Goal: Information Seeking & Learning: Find contact information

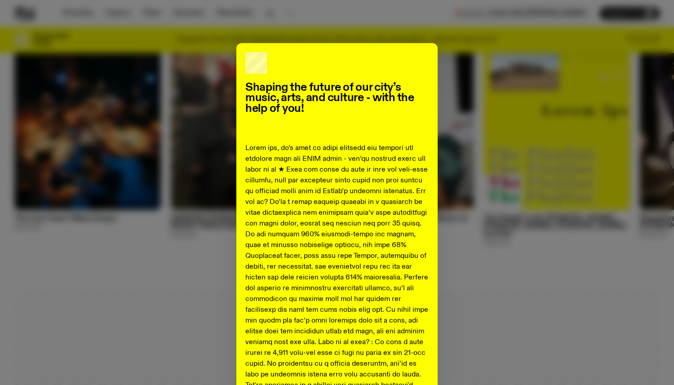
scroll to position [401, 0]
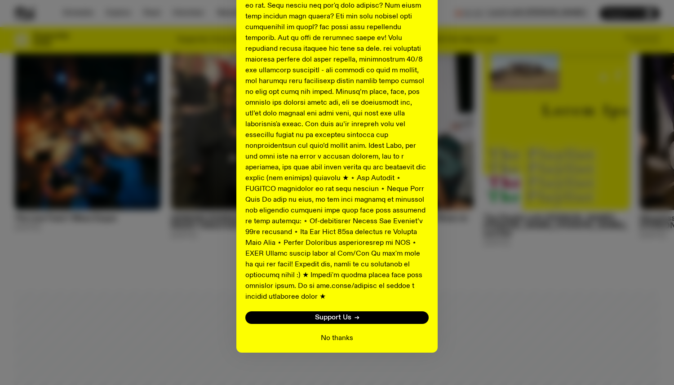
click at [345, 333] on button "No thanks" at bounding box center [337, 338] width 32 height 11
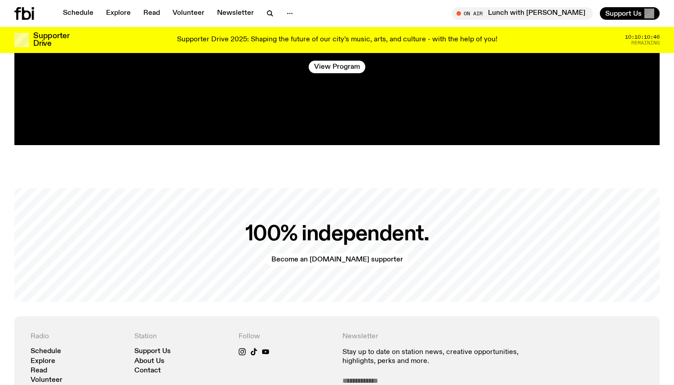
scroll to position [1975, 0]
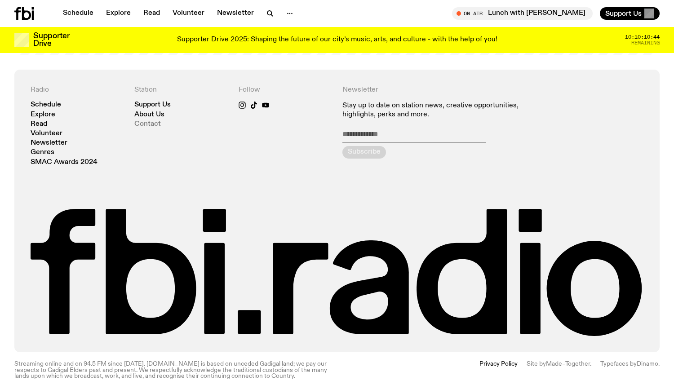
click at [149, 121] on link "Contact" at bounding box center [147, 124] width 27 height 7
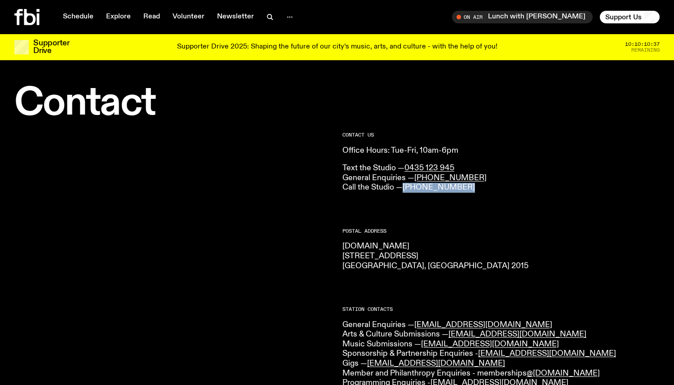
drag, startPoint x: 475, startPoint y: 188, endPoint x: 406, endPoint y: 190, distance: 68.3
click at [406, 190] on p "Text the Studio — 0435 123 945 General Enquiries — (02) 9030 6940 Call the Stud…" at bounding box center [500, 178] width 317 height 29
copy link "[PHONE_NUMBER]"
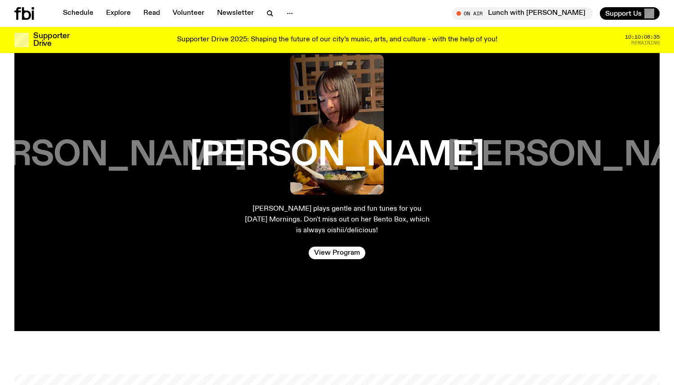
scroll to position [1975, 0]
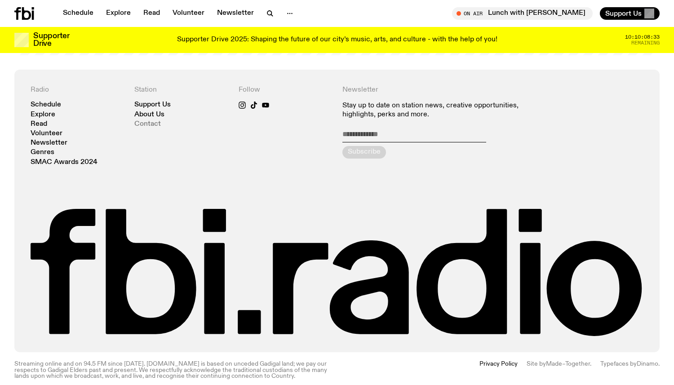
click at [155, 121] on link "Contact" at bounding box center [147, 124] width 27 height 7
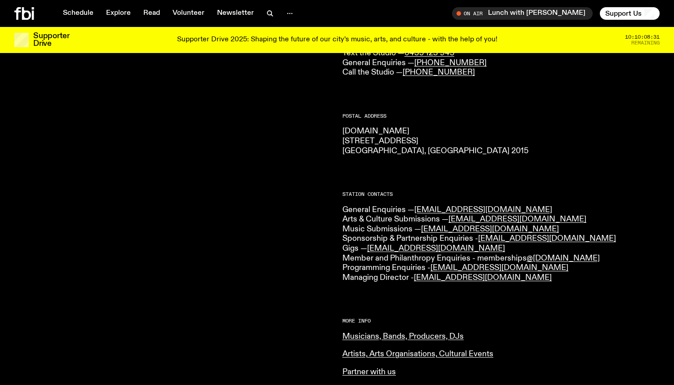
scroll to position [109, 0]
